Goal: Contribute content

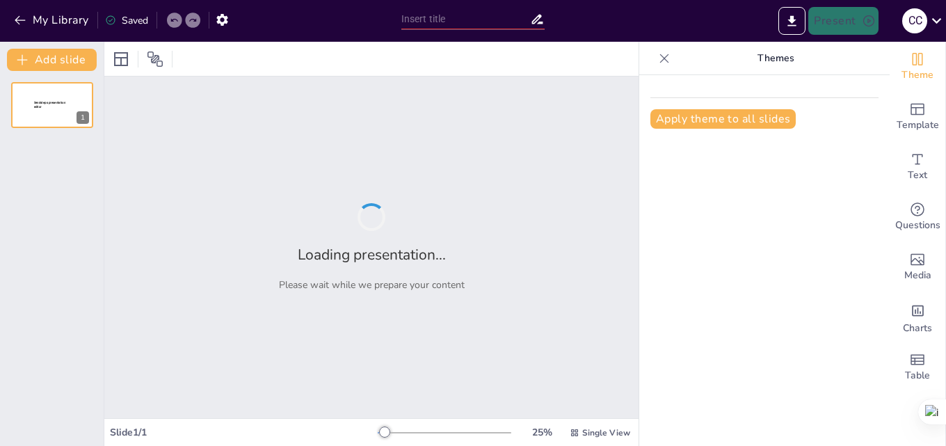
type input "Matrimonio con Propósito: Entendiendo las Causas del Conflicto"
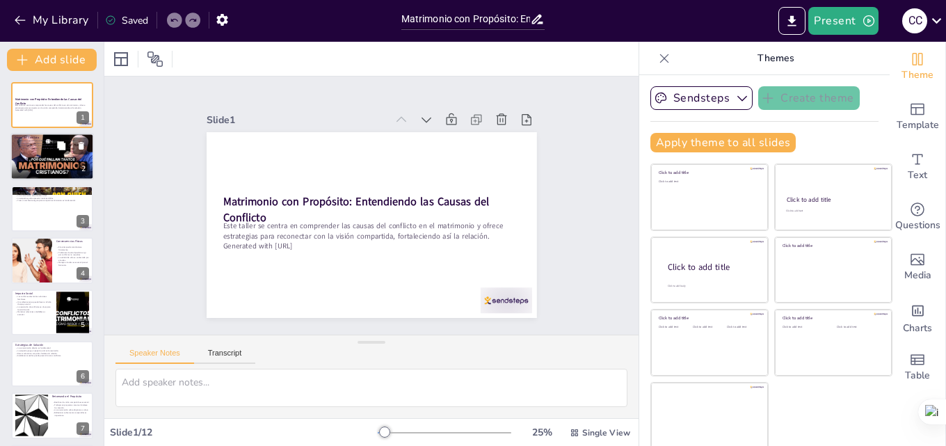
click at [42, 157] on div at bounding box center [51, 157] width 83 height 47
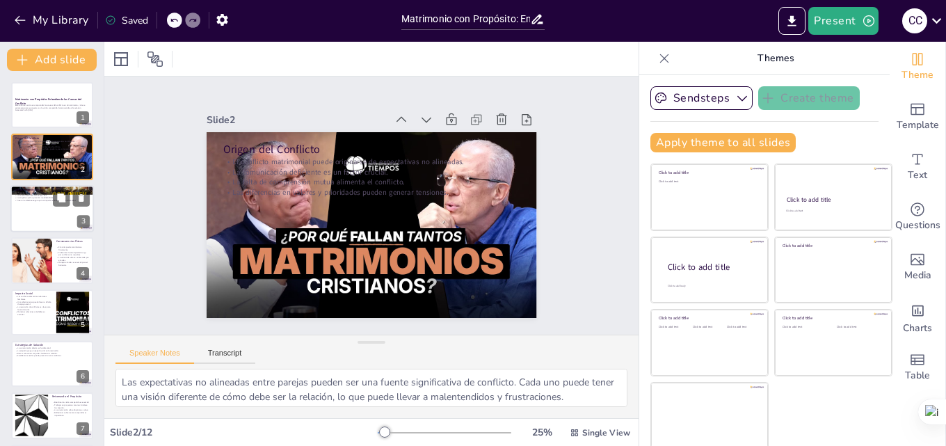
click at [41, 209] on div at bounding box center [51, 208] width 83 height 47
type textarea "Las emociones no expresadas pueden ser una bomba de tiempo en una relación. La …"
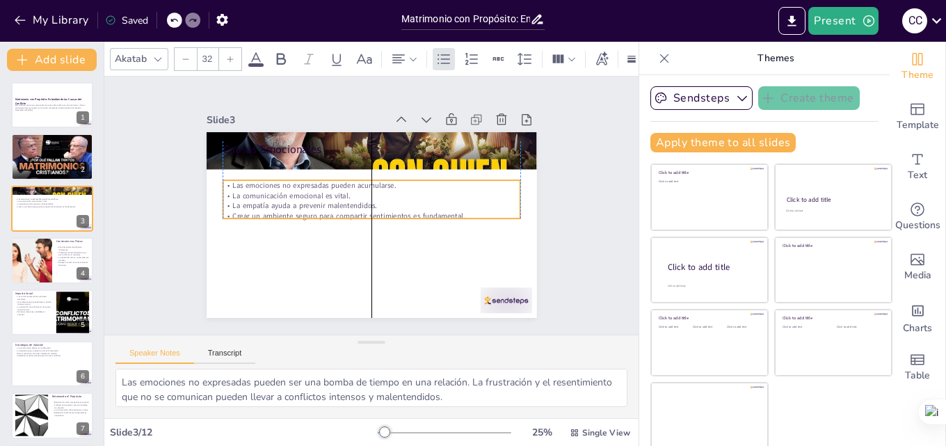
drag, startPoint x: 262, startPoint y: 152, endPoint x: 259, endPoint y: 175, distance: 23.7
click at [259, 180] on p "Las emociones no expresadas pueden acumularse." at bounding box center [371, 185] width 297 height 10
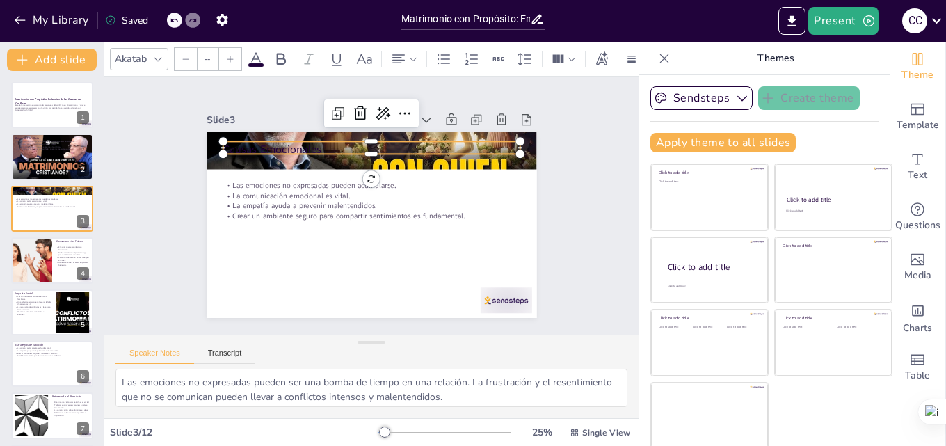
type input "48"
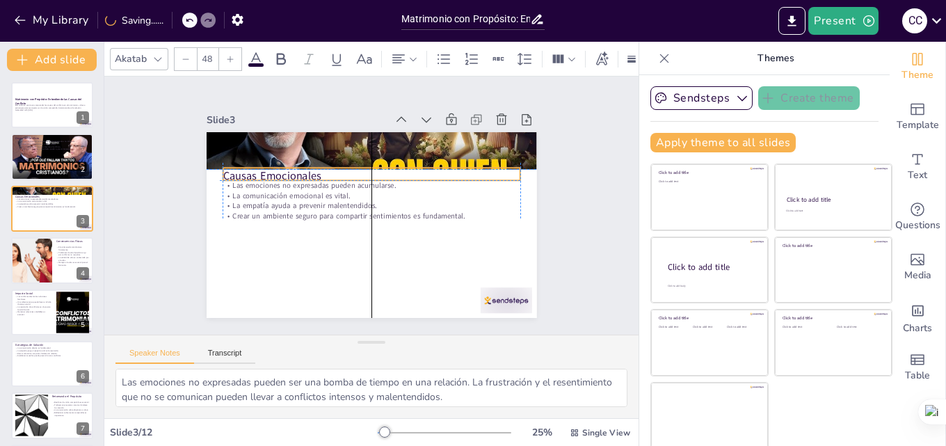
drag, startPoint x: 269, startPoint y: 145, endPoint x: 266, endPoint y: 166, distance: 21.7
click at [266, 166] on p "Causas Emocionales" at bounding box center [378, 176] width 294 height 77
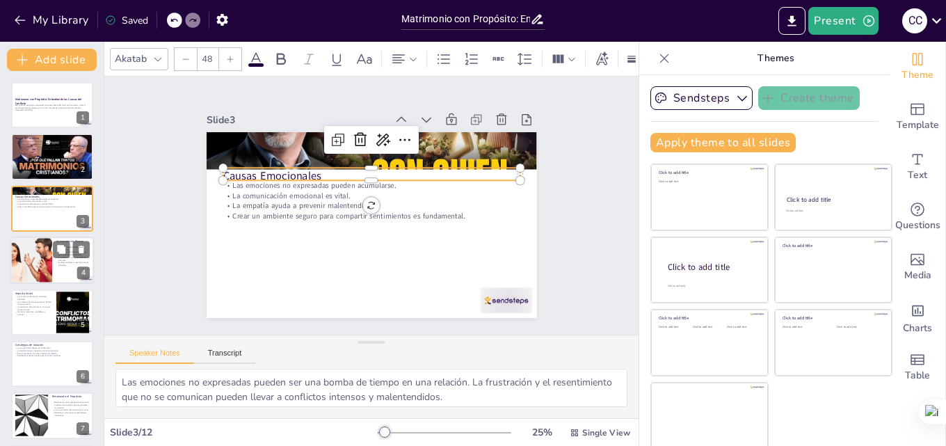
click at [41, 260] on div at bounding box center [31, 260] width 71 height 47
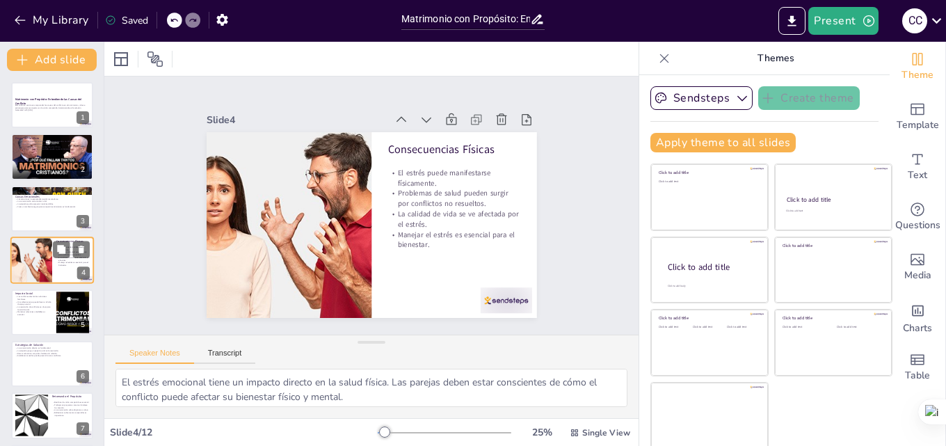
scroll to position [2, 0]
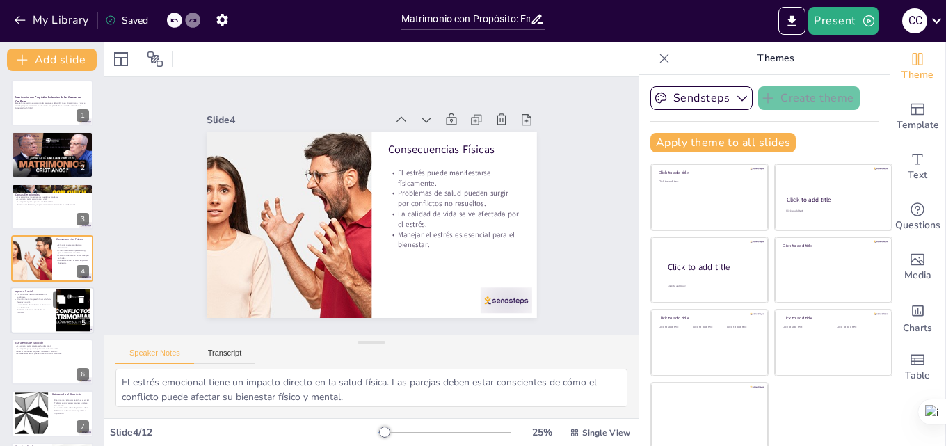
click at [35, 307] on p "La resolución de conflictos es clave para la salud social." at bounding box center [34, 305] width 38 height 5
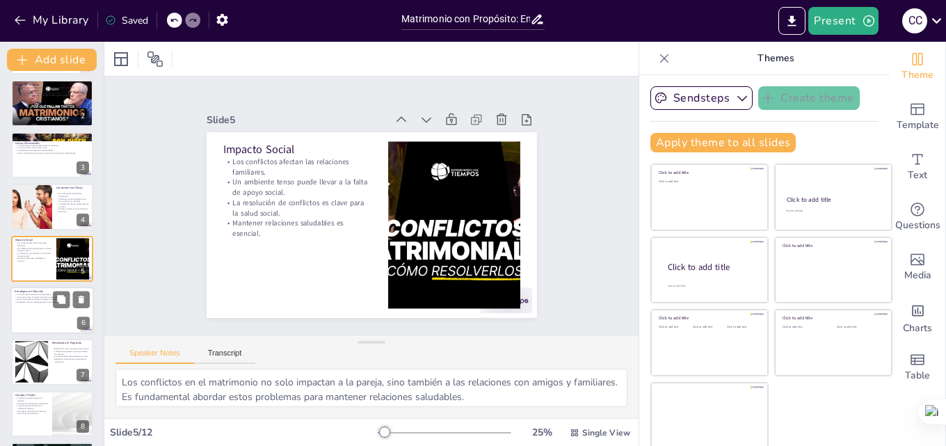
click at [26, 307] on div at bounding box center [51, 310] width 83 height 47
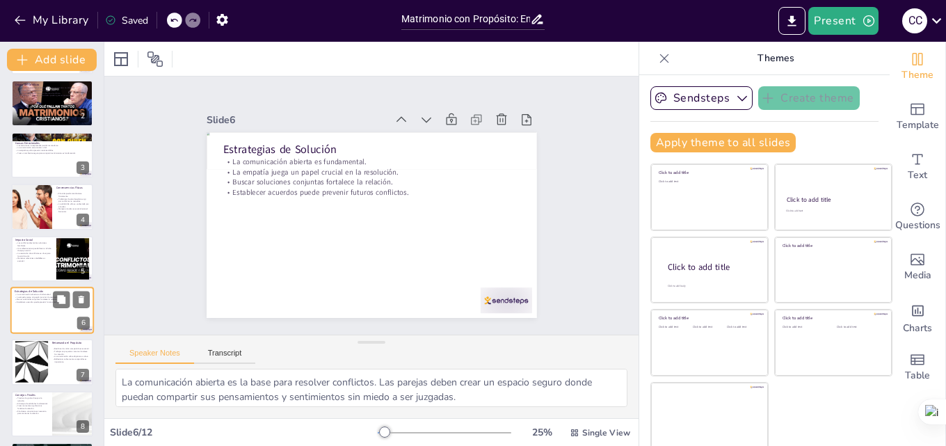
scroll to position [106, 0]
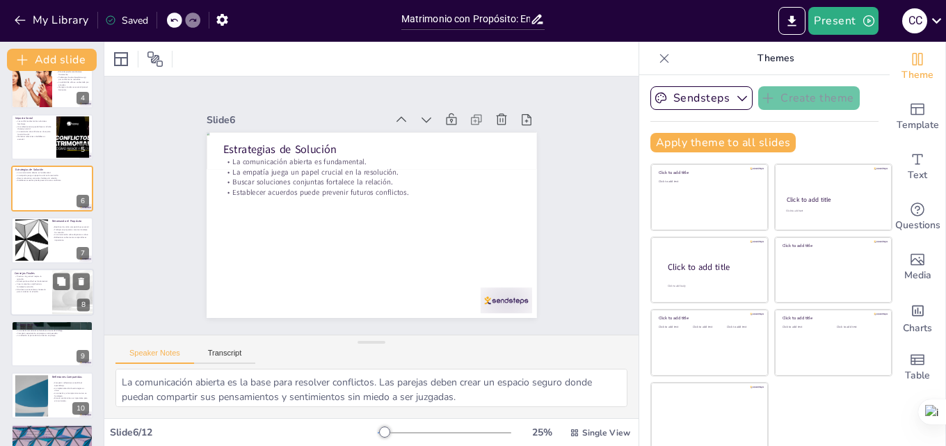
click at [32, 292] on p "El esfuerzo consciente es necesario para mantener la relación." at bounding box center [31, 290] width 33 height 5
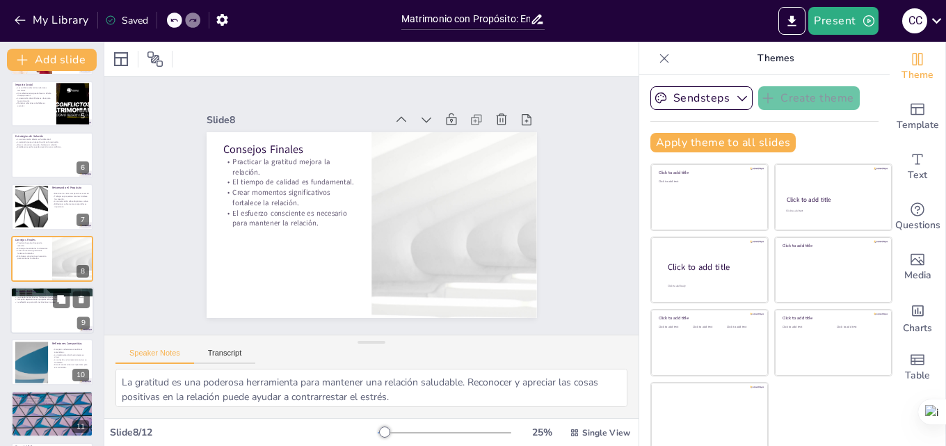
click at [42, 312] on div at bounding box center [51, 310] width 83 height 47
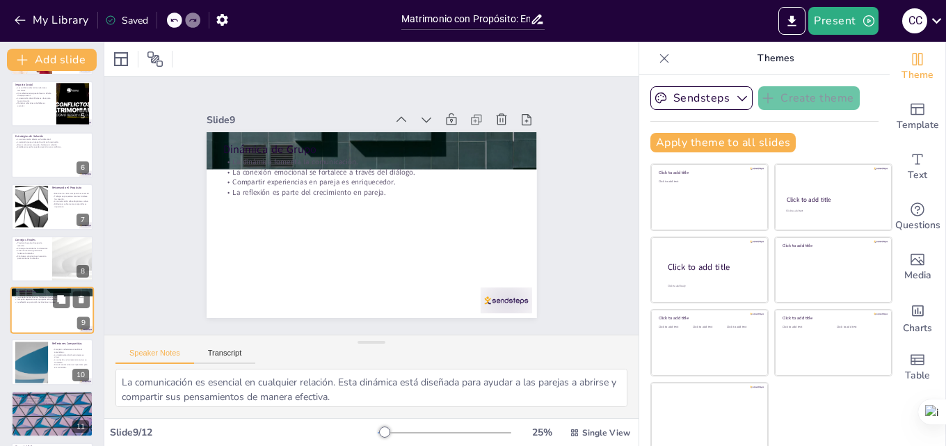
scroll to position [261, 0]
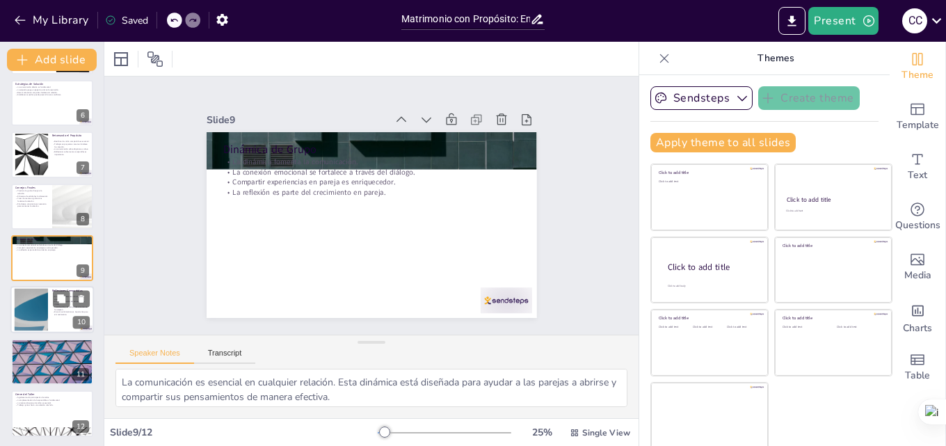
click at [35, 312] on div at bounding box center [31, 310] width 75 height 42
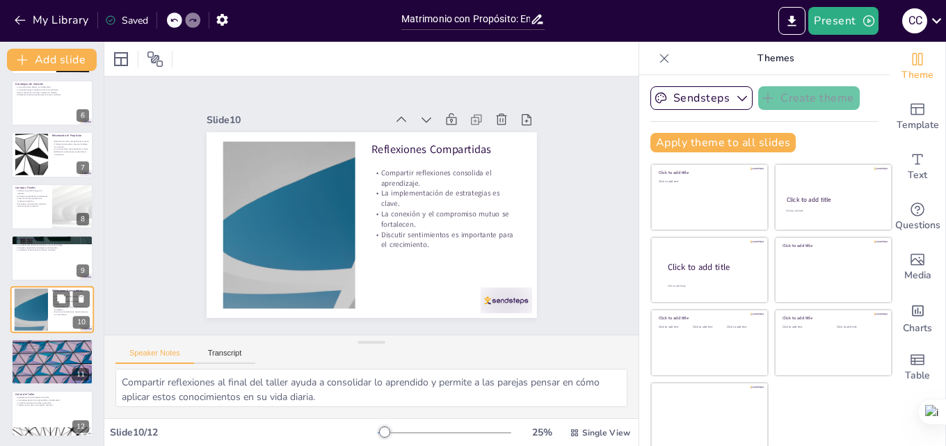
scroll to position [263, 0]
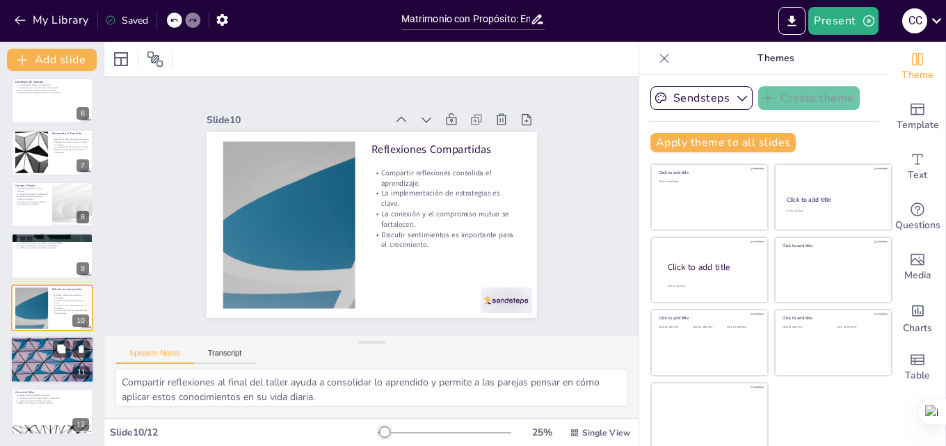
click at [35, 356] on div at bounding box center [51, 359] width 83 height 47
type textarea "Proporcionar recursos adicionales permite a las parejas continuar su aprendizaj…"
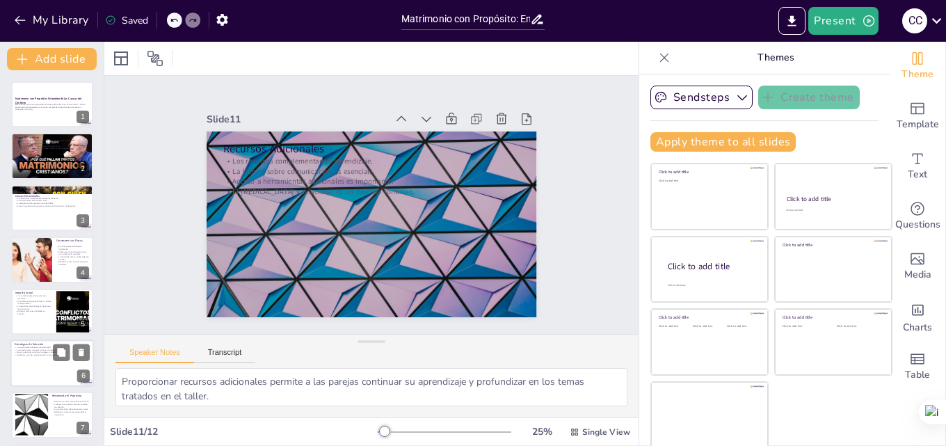
scroll to position [0, 0]
